Goal: Book appointment/travel/reservation

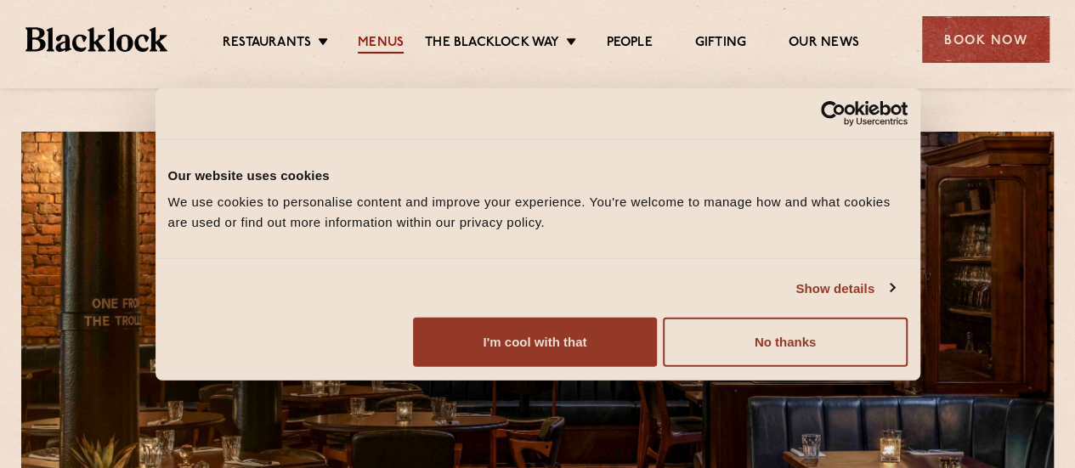
click at [389, 41] on link "Menus" at bounding box center [381, 44] width 46 height 19
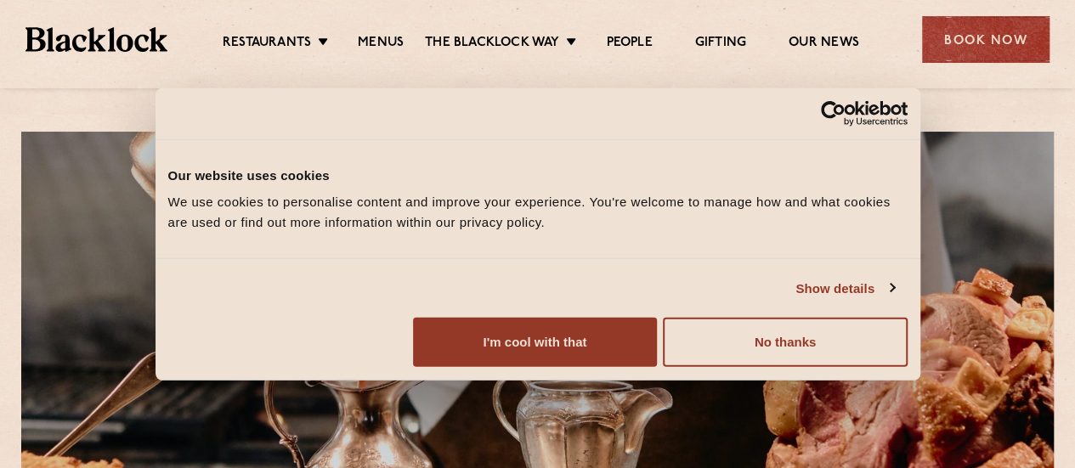
scroll to position [53, 0]
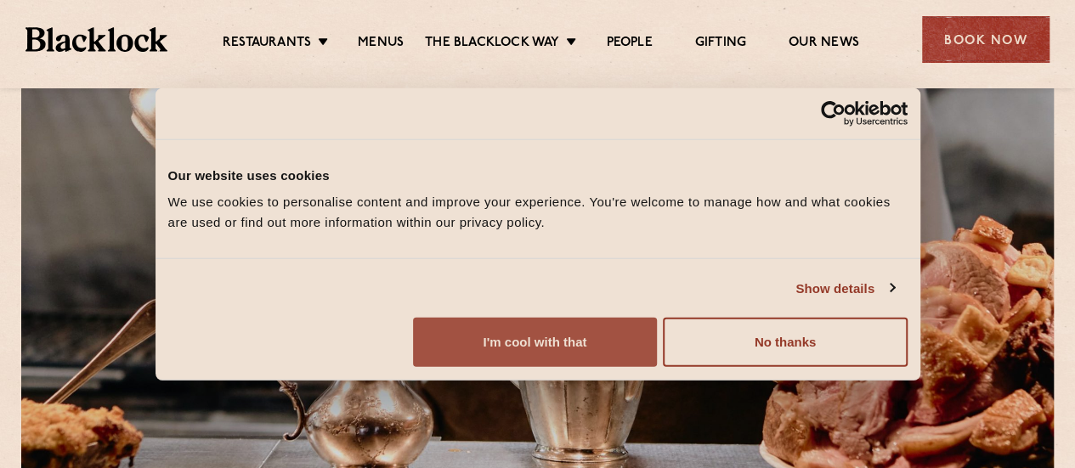
click at [657, 358] on button "I'm cool with that" at bounding box center [535, 342] width 244 height 49
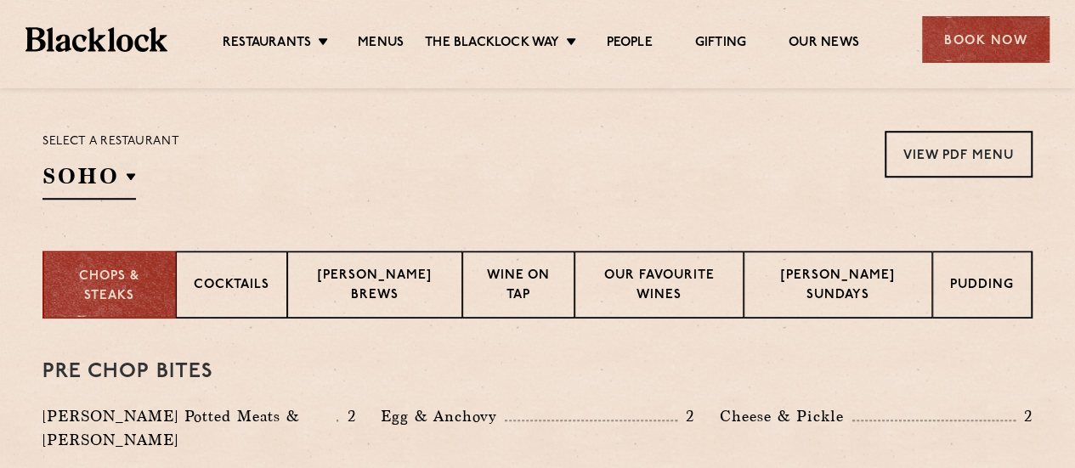
scroll to position [531, 0]
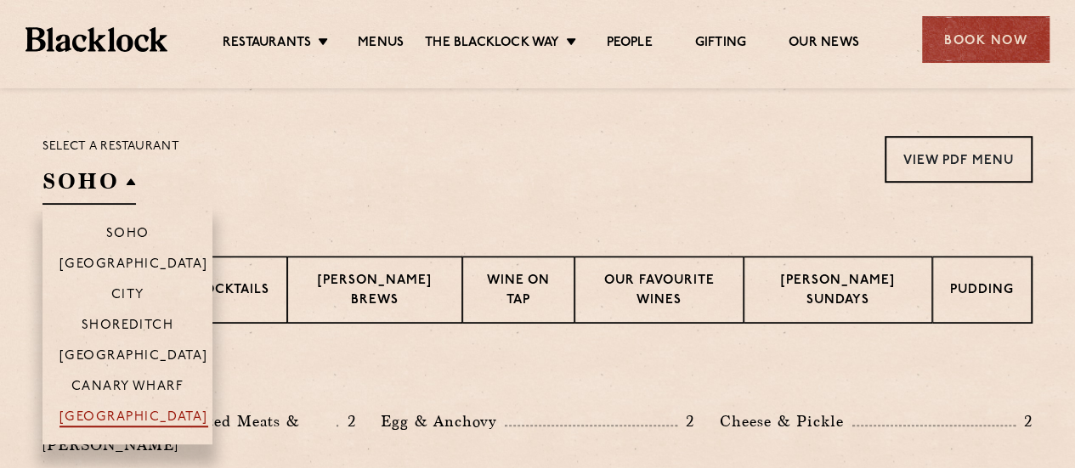
click at [128, 417] on p "[GEOGRAPHIC_DATA]" at bounding box center [134, 419] width 149 height 17
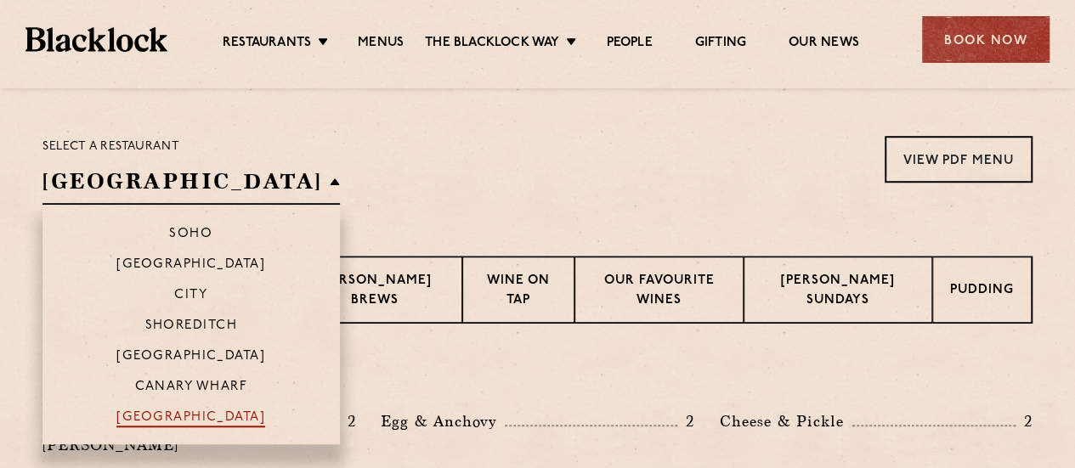
click at [154, 411] on p "[GEOGRAPHIC_DATA]" at bounding box center [190, 419] width 149 height 17
click at [175, 406] on li "[GEOGRAPHIC_DATA]" at bounding box center [192, 422] width 298 height 43
drag, startPoint x: 180, startPoint y: 416, endPoint x: 160, endPoint y: 416, distance: 20.4
click at [160, 416] on p "[GEOGRAPHIC_DATA]" at bounding box center [190, 419] width 149 height 17
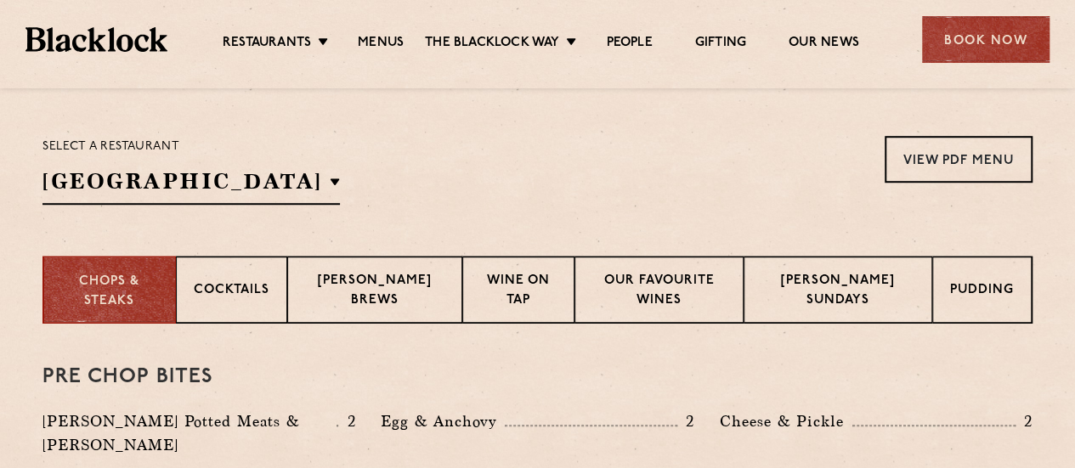
click at [370, 201] on div "Select a restaurant [GEOGRAPHIC_DATA] [GEOGRAPHIC_DATA] [GEOGRAPHIC_DATA] [GEOG…" at bounding box center [538, 170] width 990 height 69
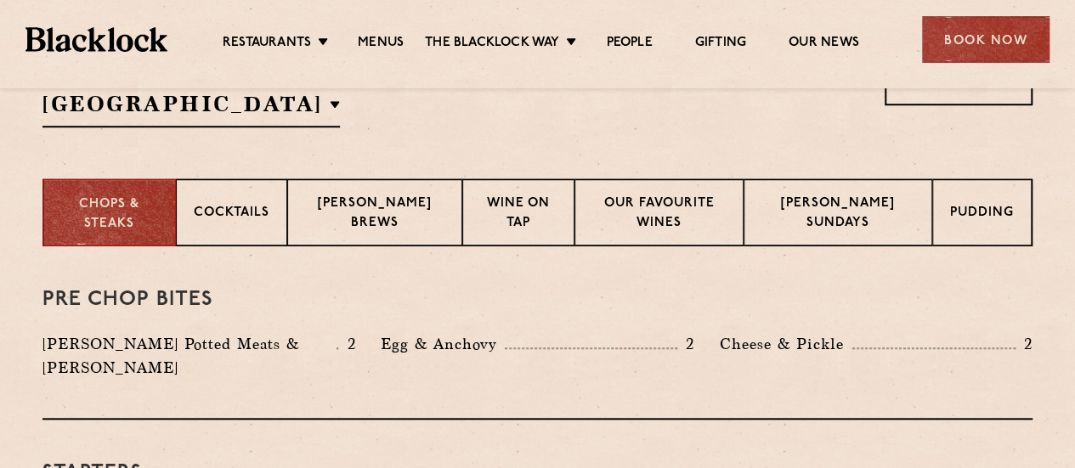
scroll to position [610, 0]
click at [539, 223] on p "Wine on Tap" at bounding box center [518, 214] width 76 height 40
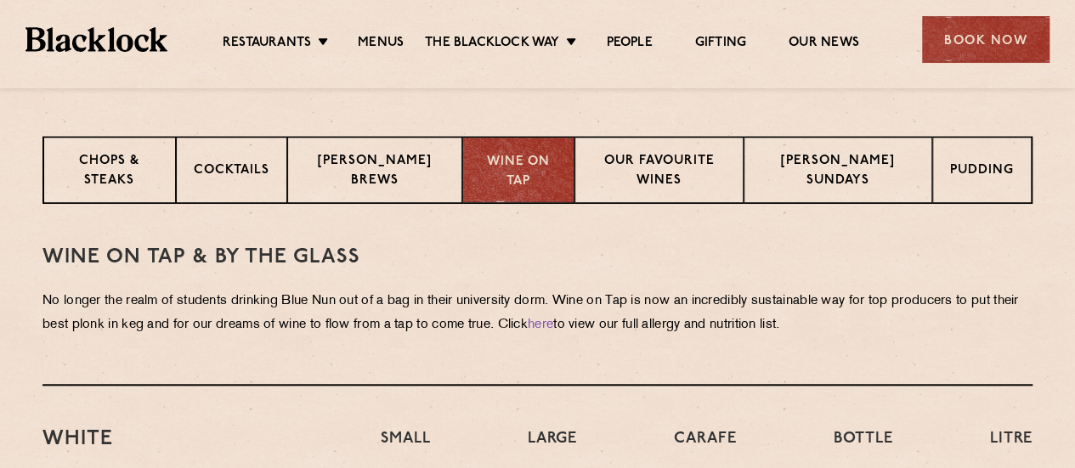
scroll to position [652, 0]
click at [157, 158] on p "Chops & Steaks" at bounding box center [108, 171] width 97 height 40
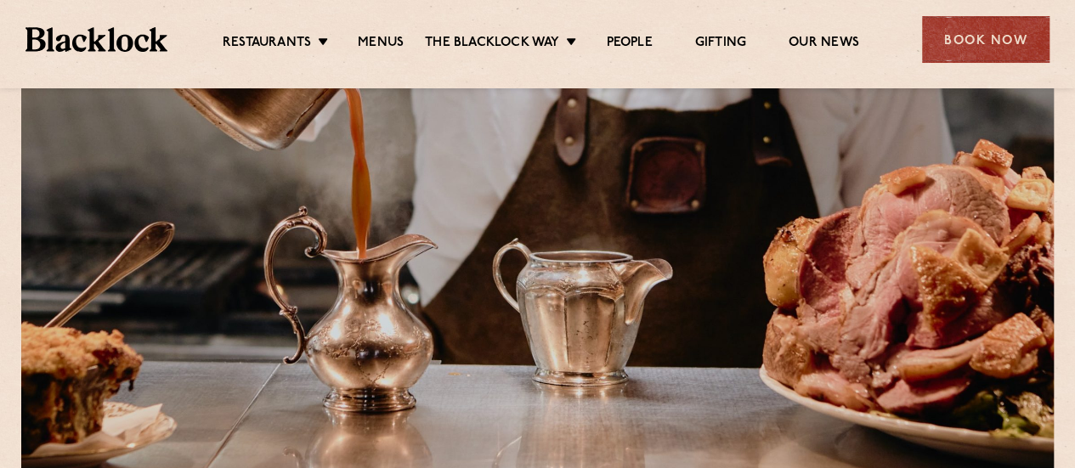
scroll to position [0, 0]
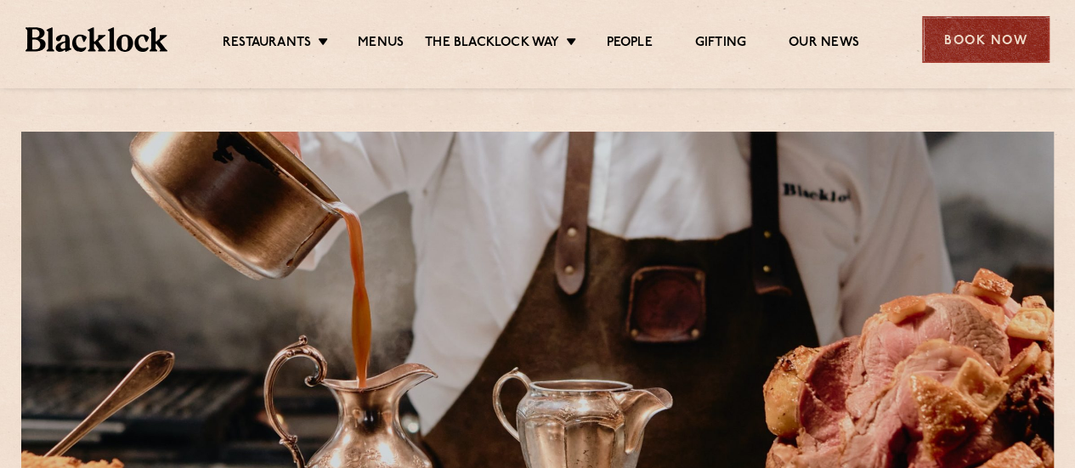
click at [1001, 48] on div "Book Now" at bounding box center [986, 39] width 128 height 47
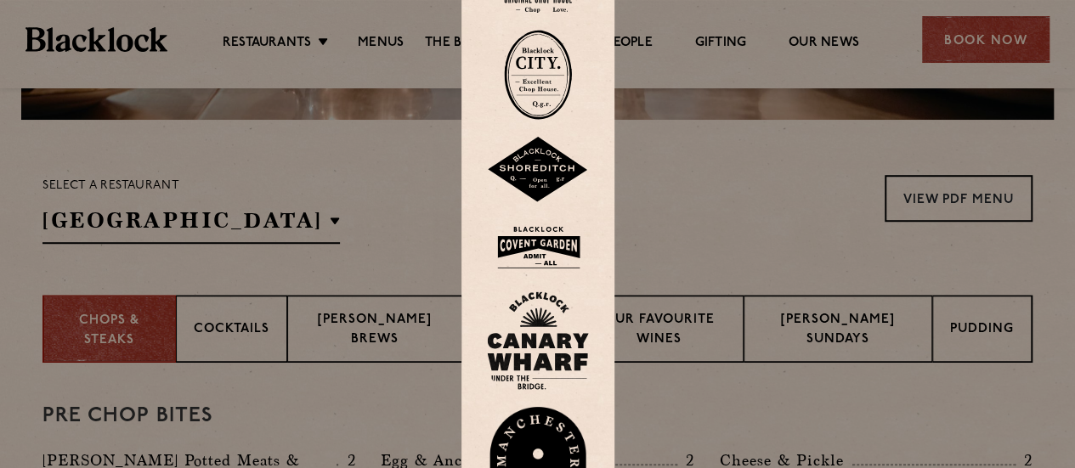
scroll to position [494, 0]
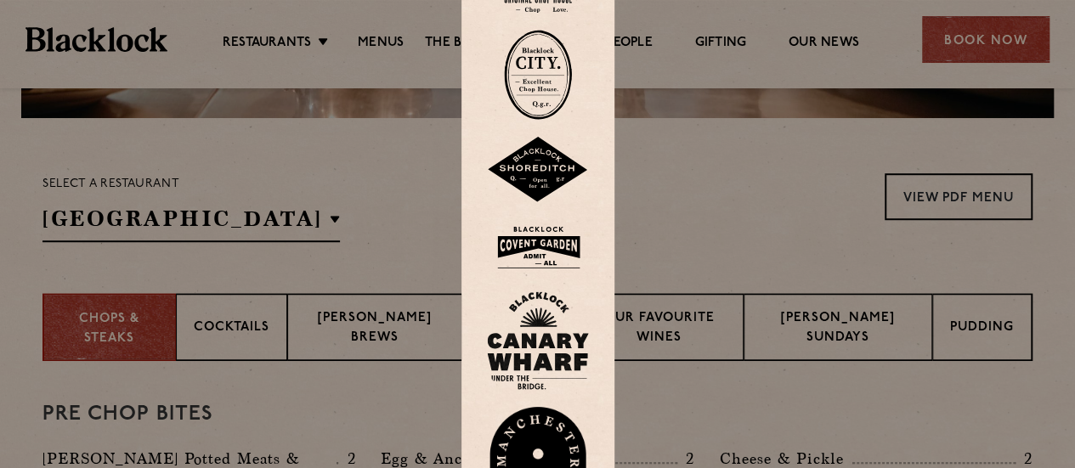
click at [536, 456] on img at bounding box center [538, 465] width 102 height 117
